Goal: Navigation & Orientation: Find specific page/section

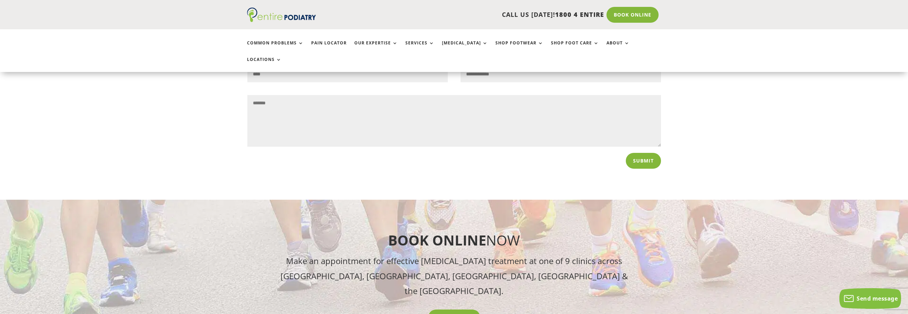
scroll to position [5158, 0]
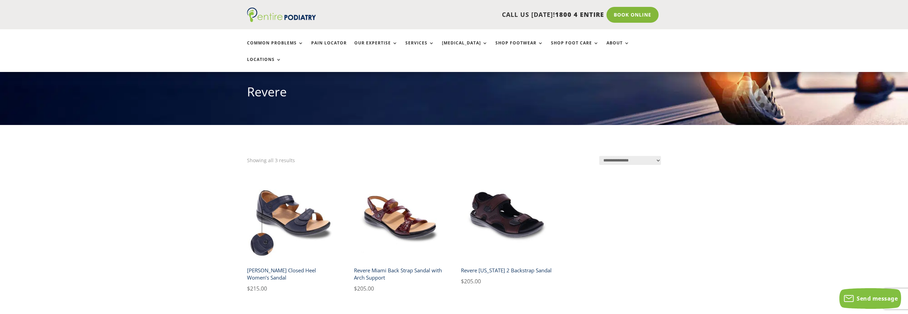
scroll to position [74, 0]
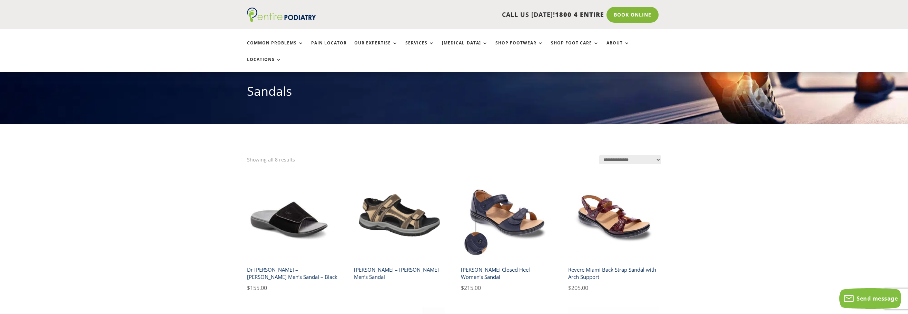
scroll to position [73, 0]
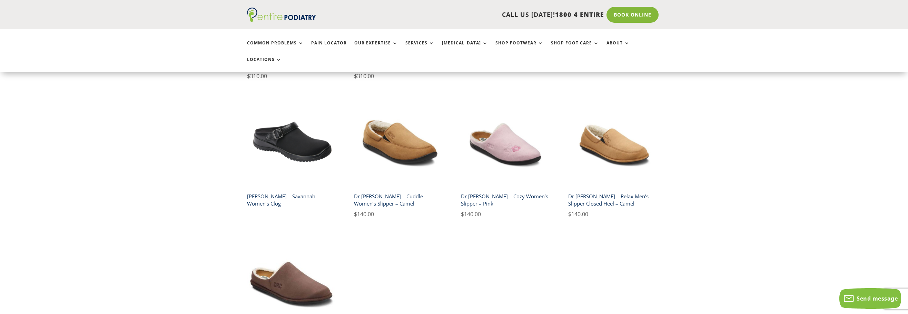
scroll to position [259, 0]
